Goal: Book appointment/travel/reservation

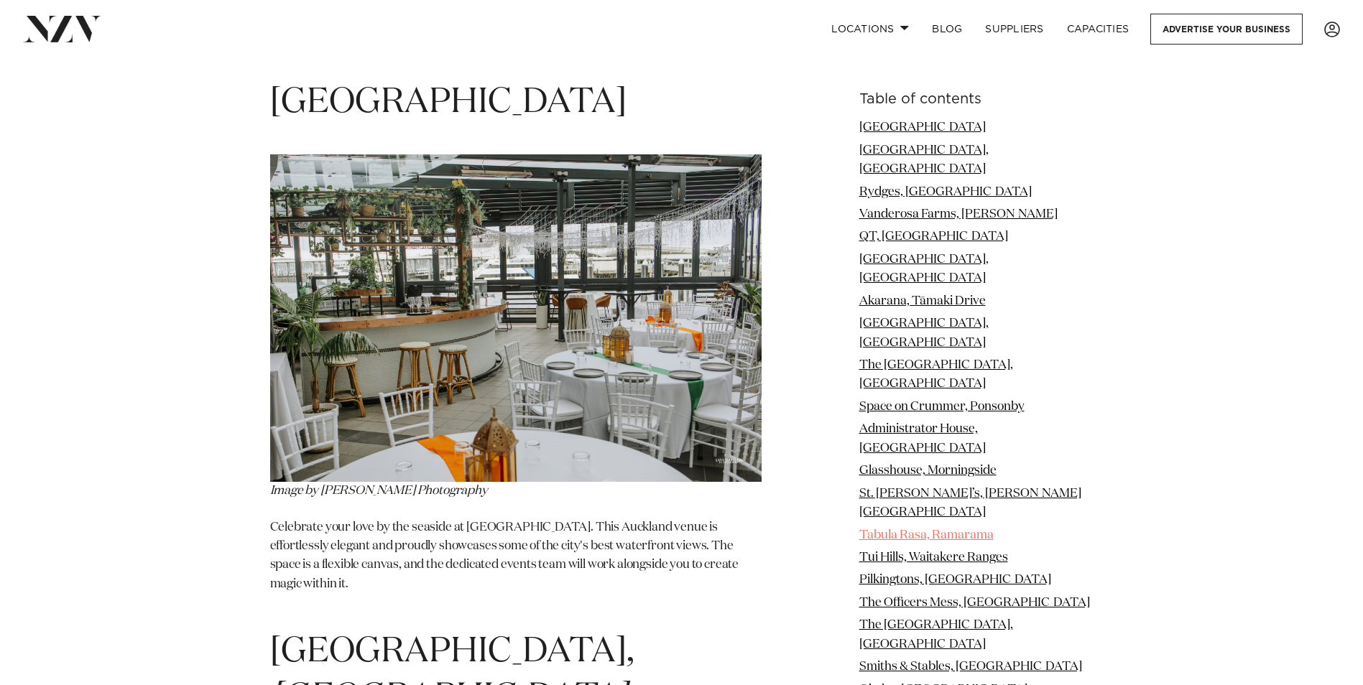
scroll to position [1796, 0]
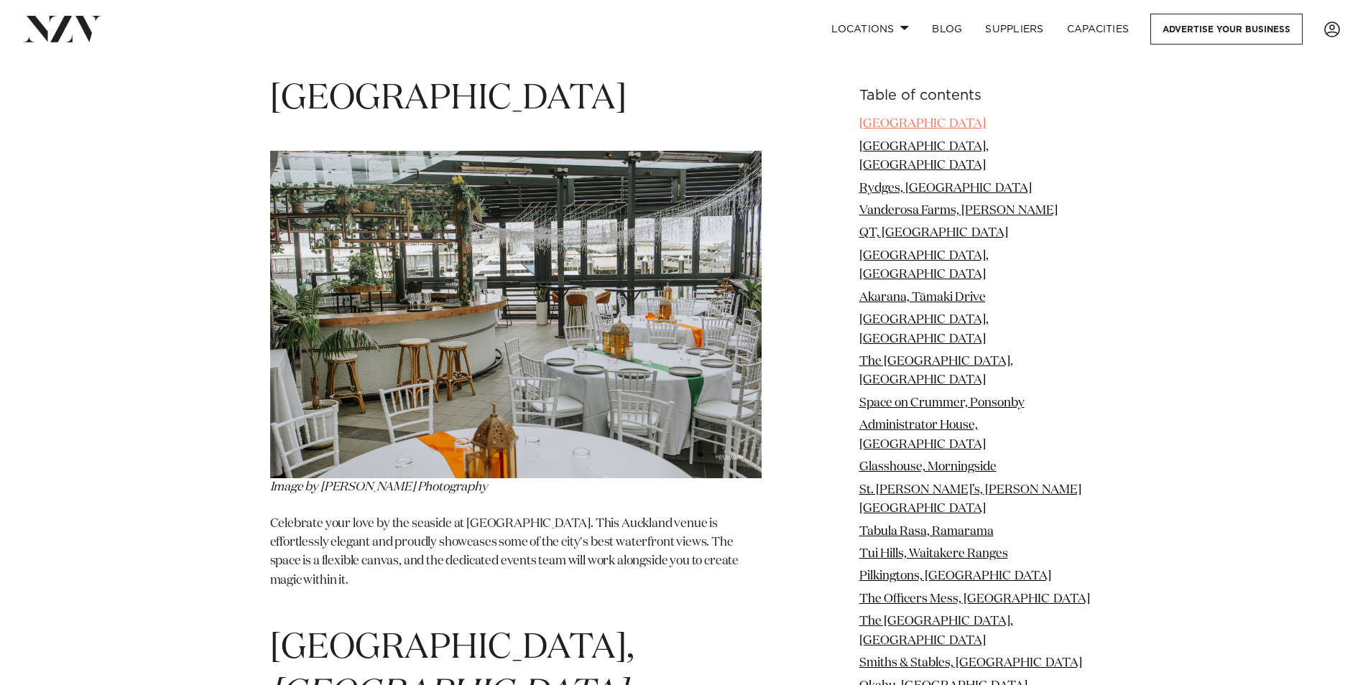
click at [928, 118] on link "[GEOGRAPHIC_DATA]" at bounding box center [922, 124] width 126 height 12
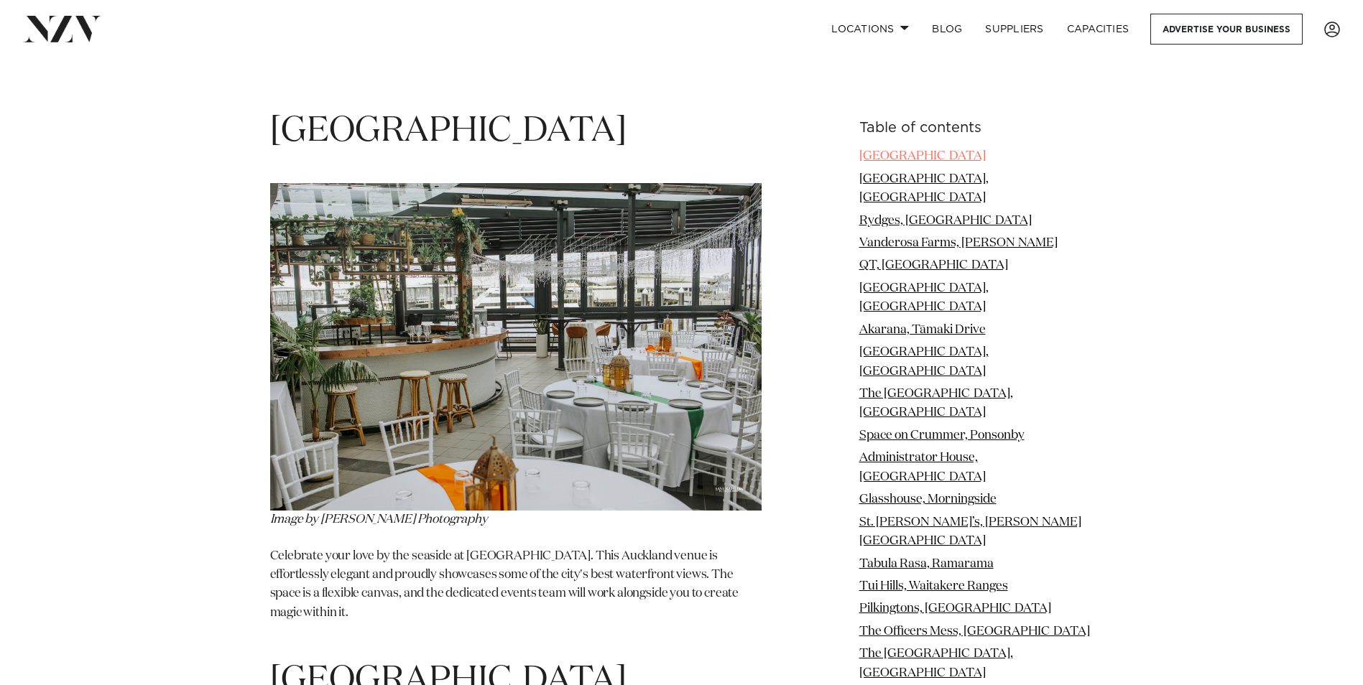
click at [923, 150] on link "[GEOGRAPHIC_DATA]" at bounding box center [922, 156] width 126 height 12
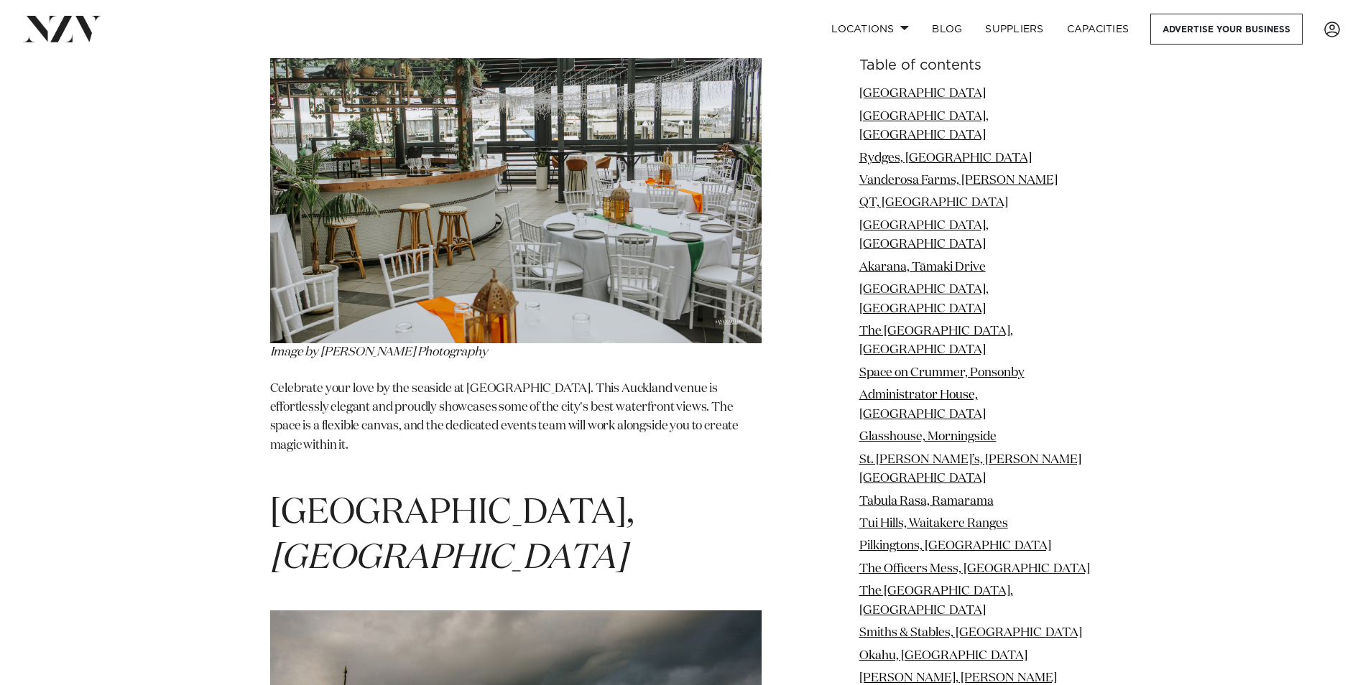
scroll to position [1692, 0]
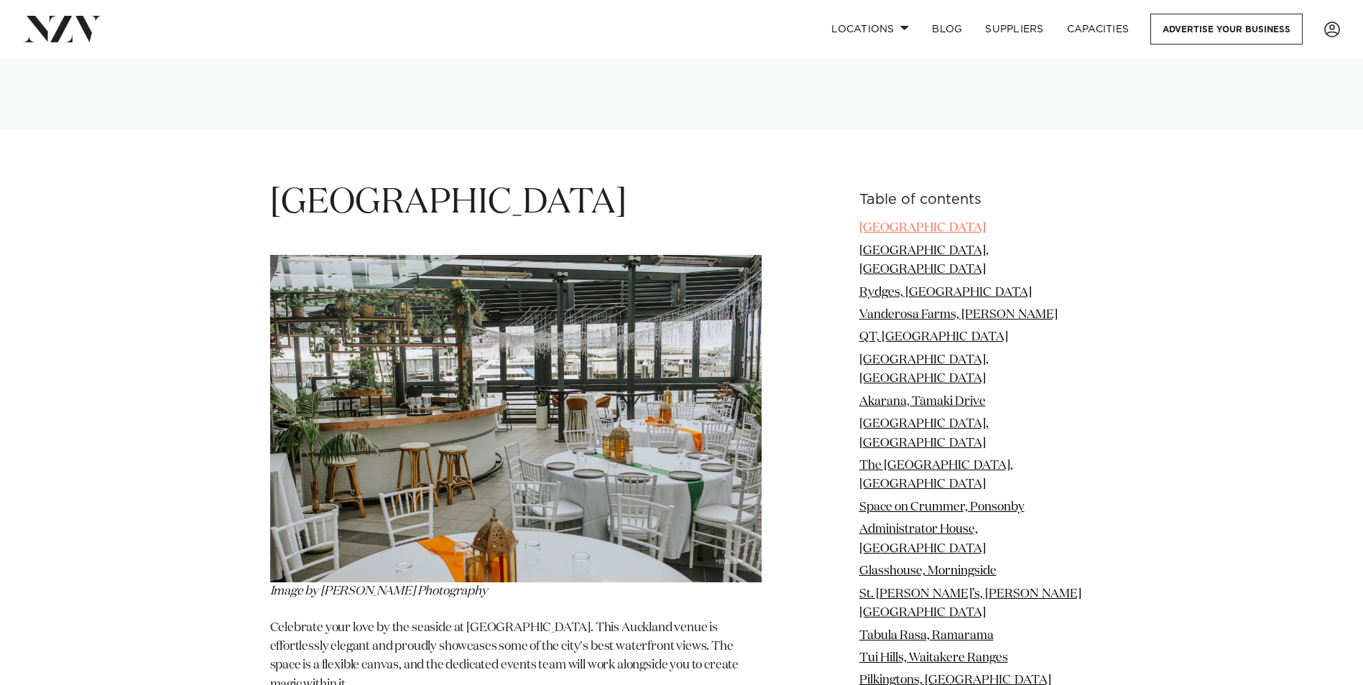
click at [907, 222] on link "[GEOGRAPHIC_DATA]" at bounding box center [922, 228] width 126 height 12
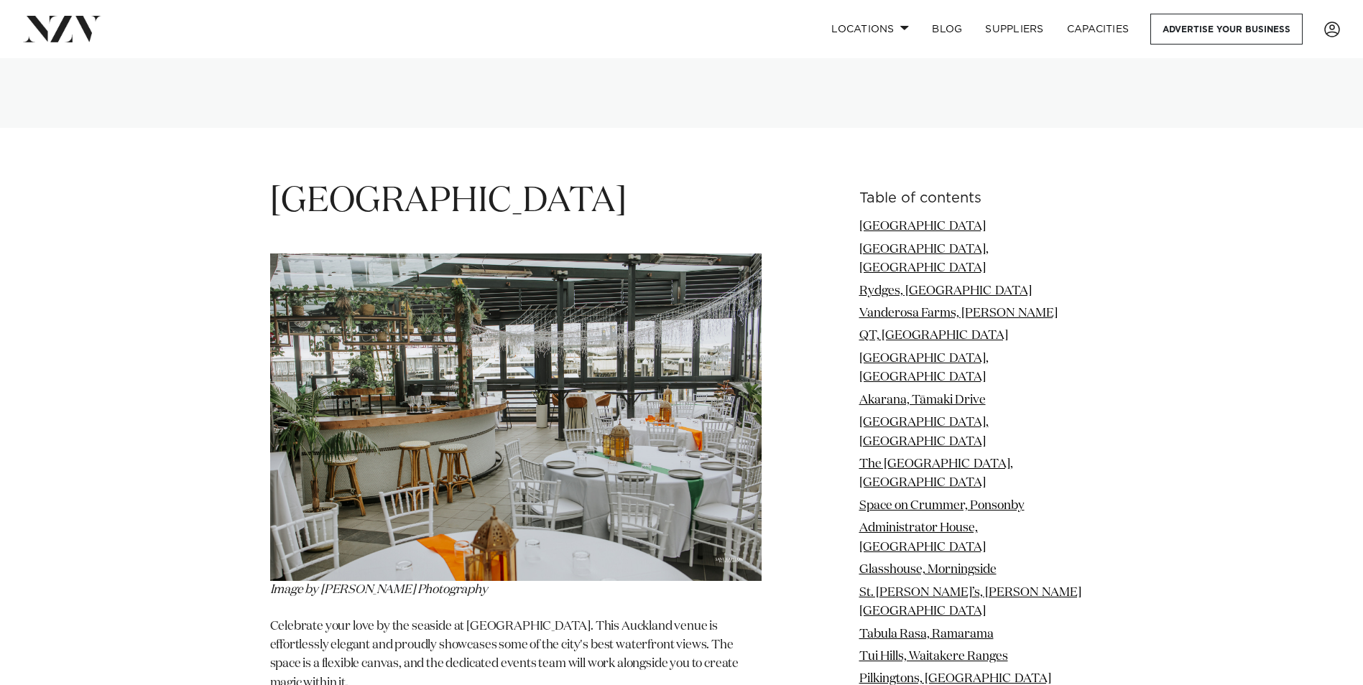
scroll to position [1764, 0]
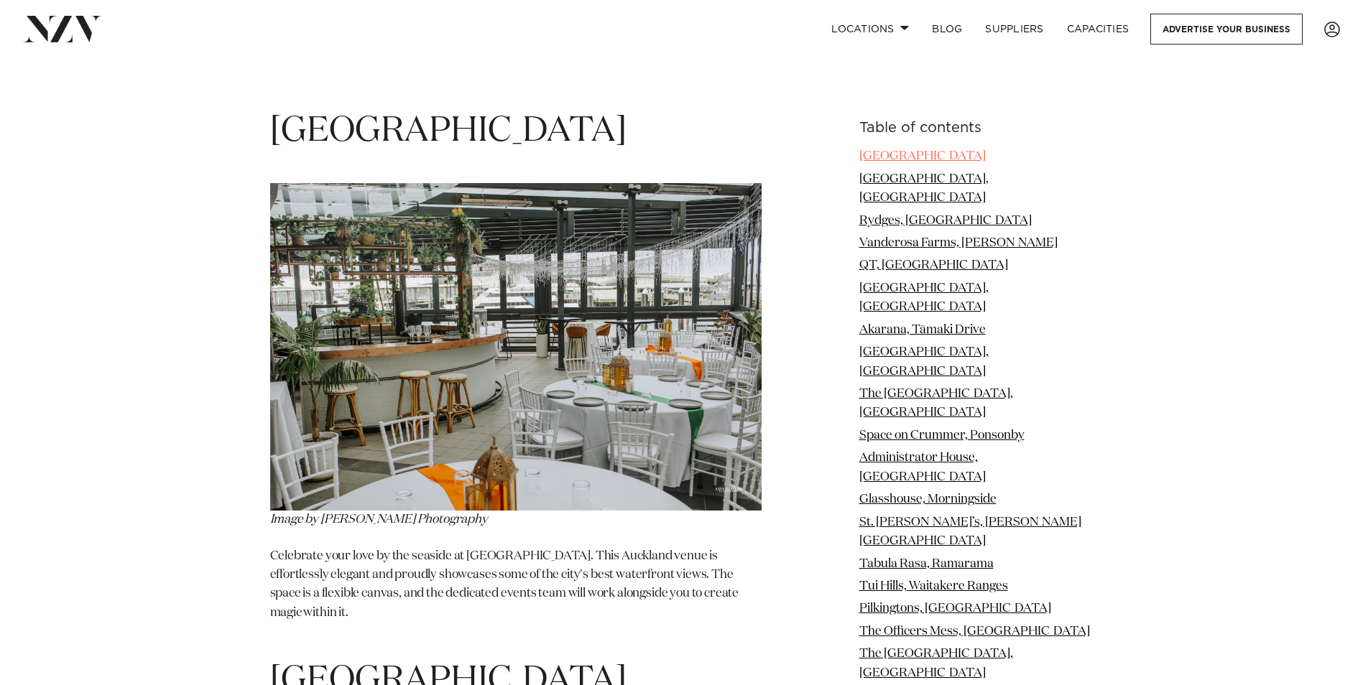
click at [889, 150] on link "[GEOGRAPHIC_DATA]" at bounding box center [922, 156] width 126 height 12
click at [887, 150] on link "[GEOGRAPHIC_DATA]" at bounding box center [922, 156] width 126 height 12
click at [478, 109] on h1 "[GEOGRAPHIC_DATA]" at bounding box center [515, 131] width 491 height 45
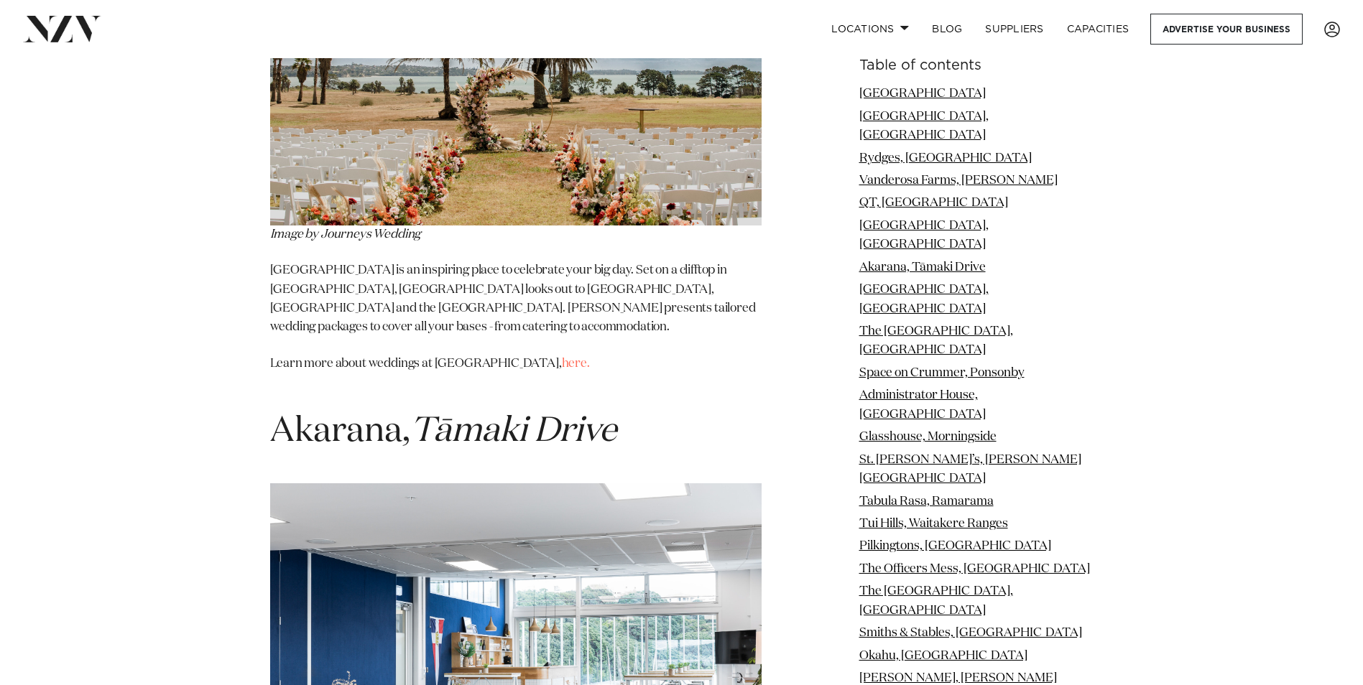
scroll to position [4925, 0]
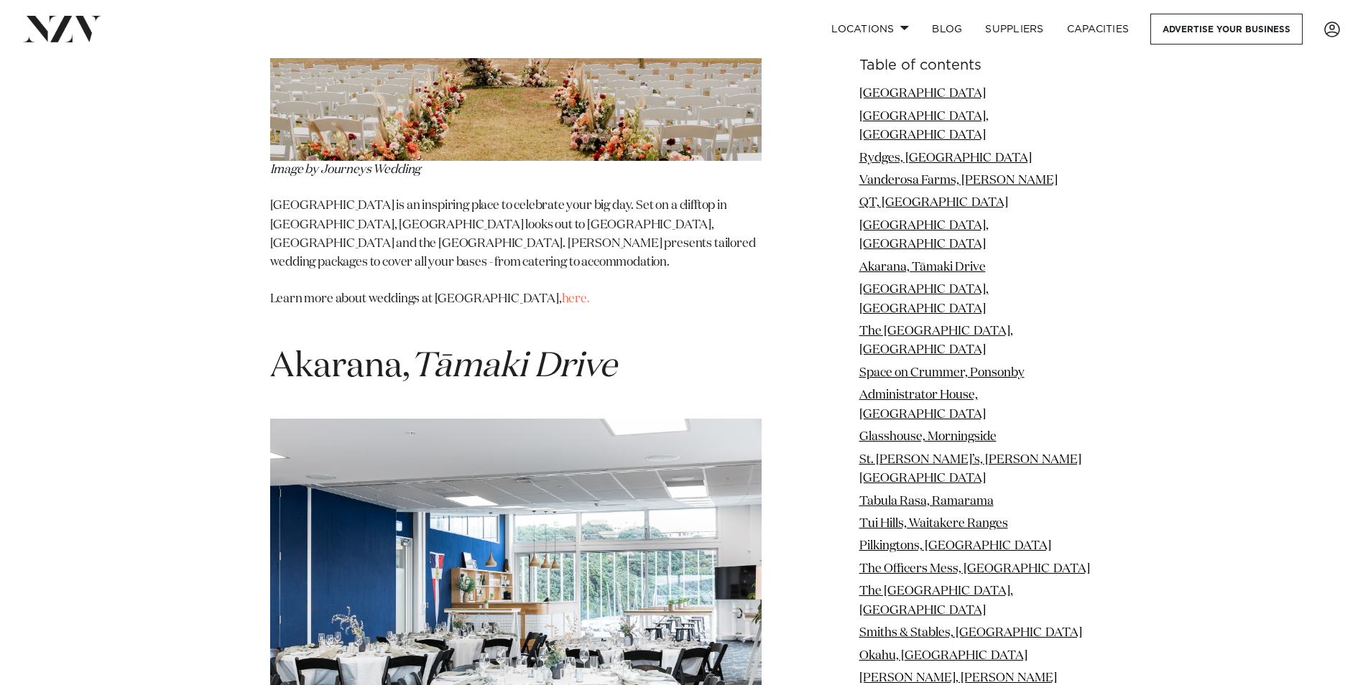
click at [625, 345] on h1 "Akarana, Tāmaki Drive" at bounding box center [515, 367] width 491 height 45
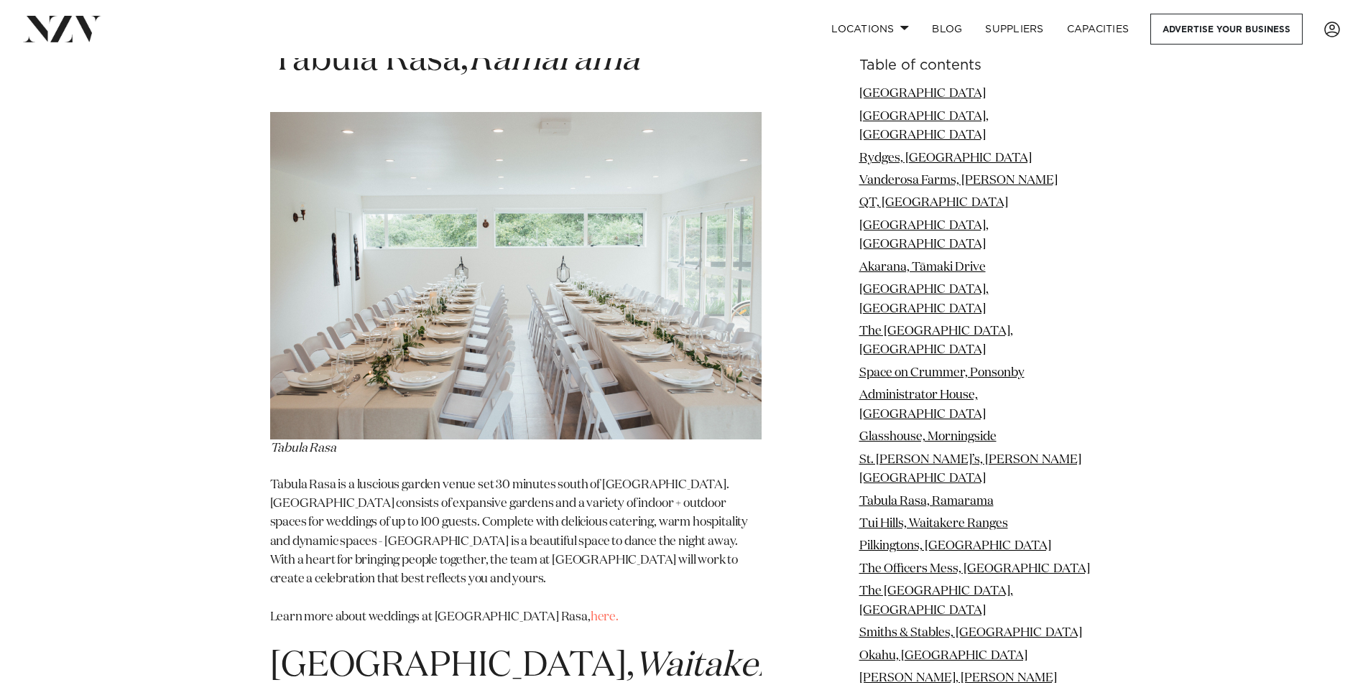
scroll to position [9594, 0]
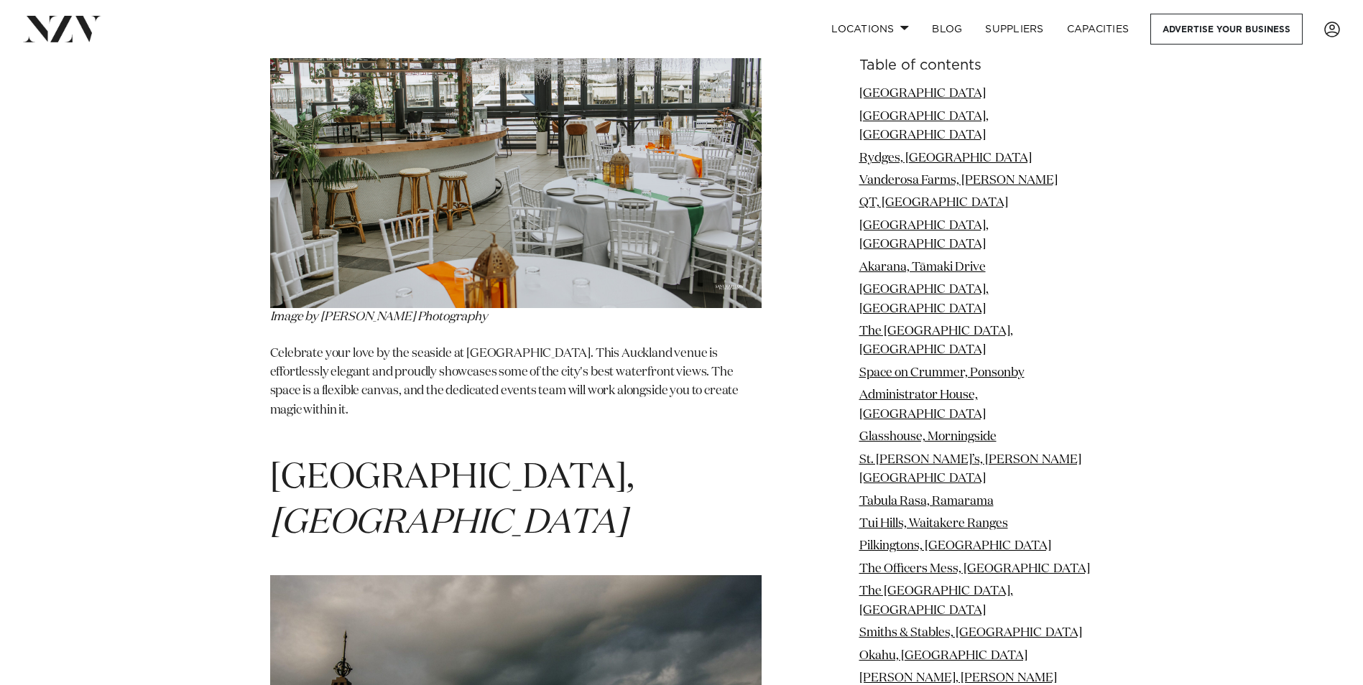
scroll to position [2012, 0]
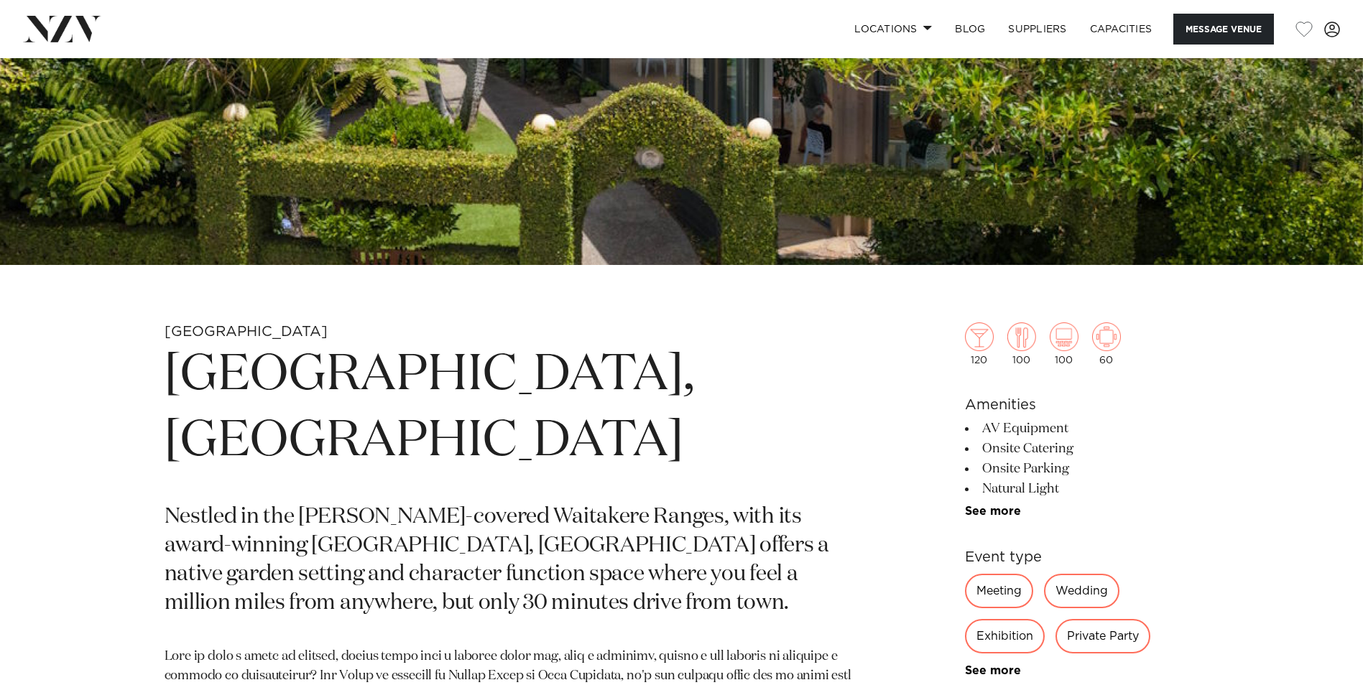
scroll to position [431, 0]
click at [1024, 341] on img at bounding box center [1021, 337] width 29 height 29
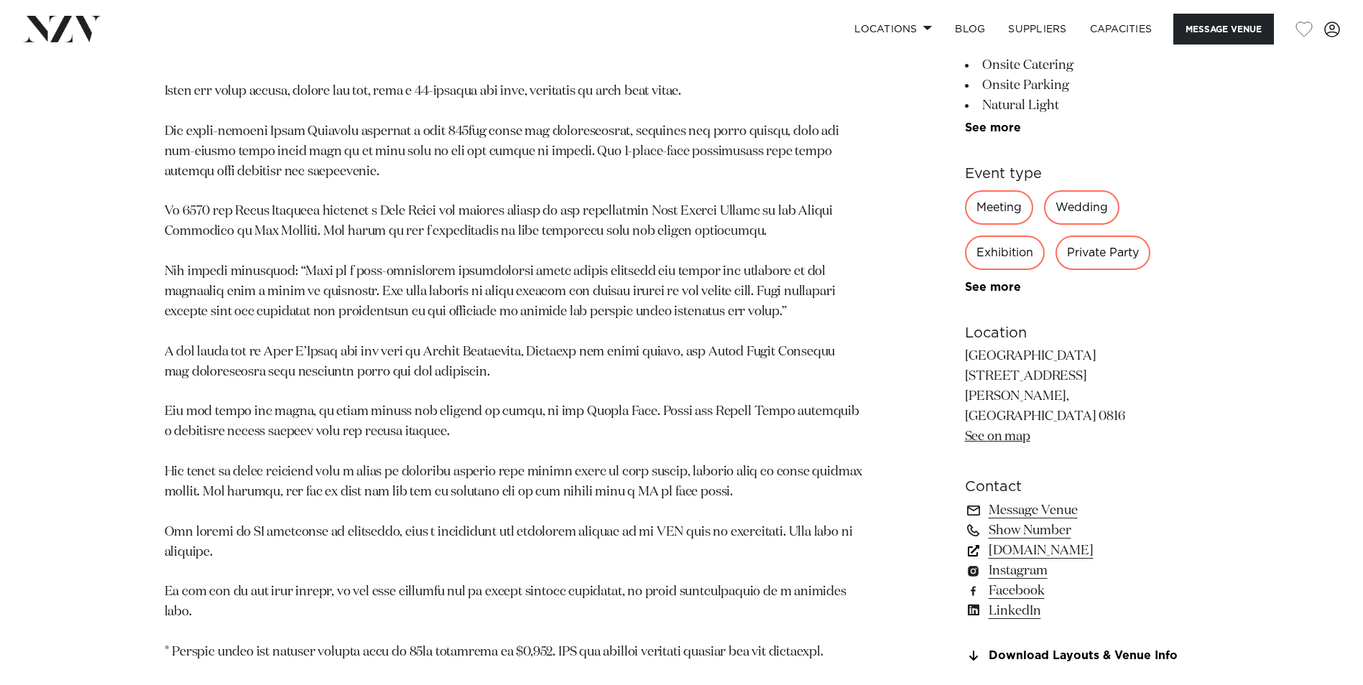
scroll to position [1078, 0]
click at [1030, 520] on link "Show Number" at bounding box center [1082, 530] width 234 height 20
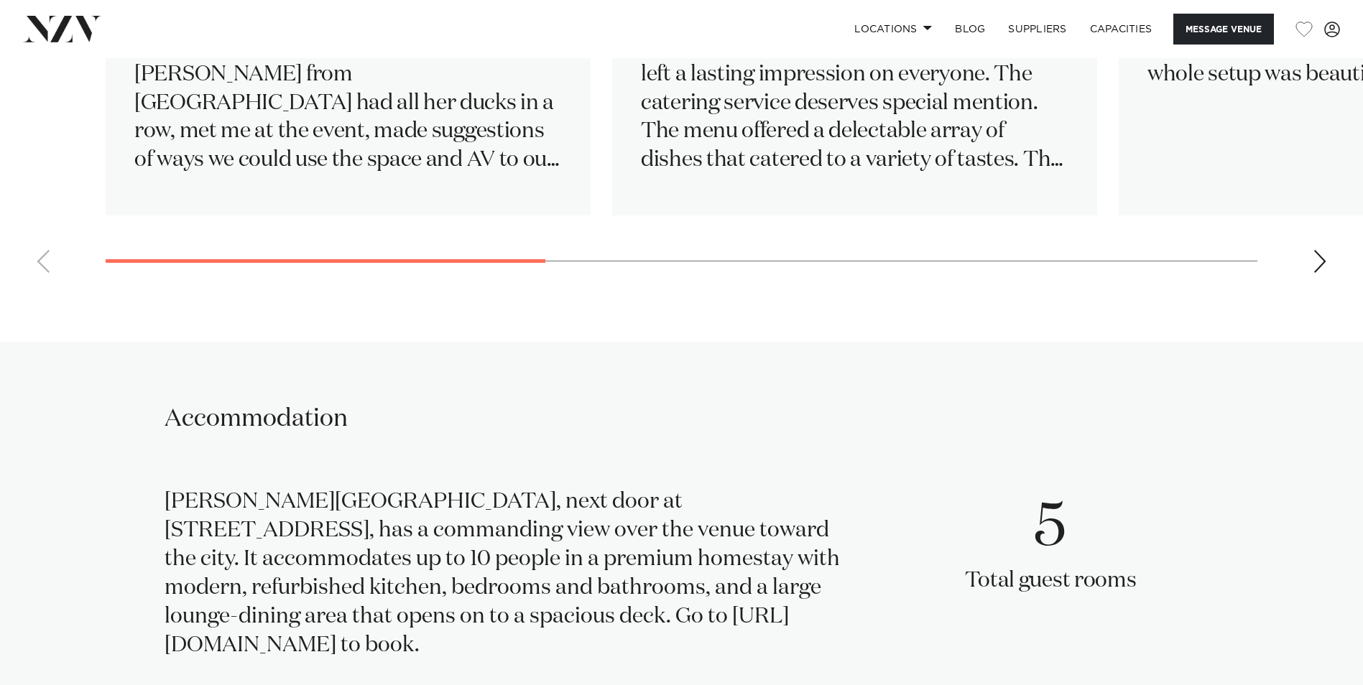
scroll to position [2586, 0]
